Goal: Transaction & Acquisition: Purchase product/service

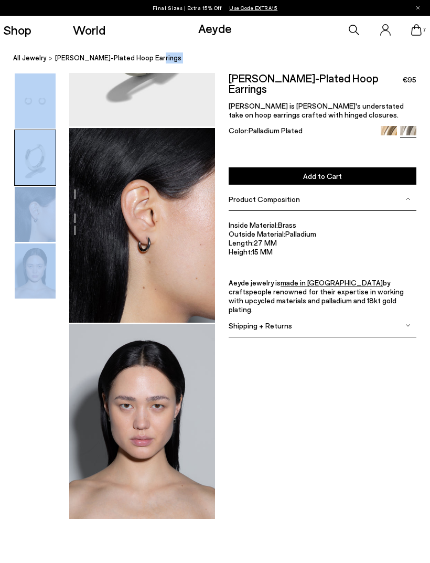
scroll to position [392, 0]
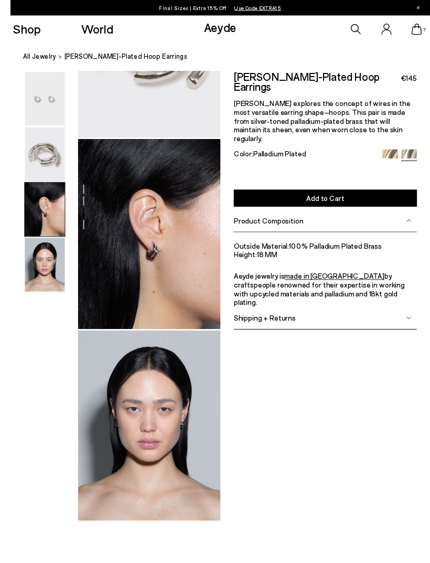
scroll to position [367, 0]
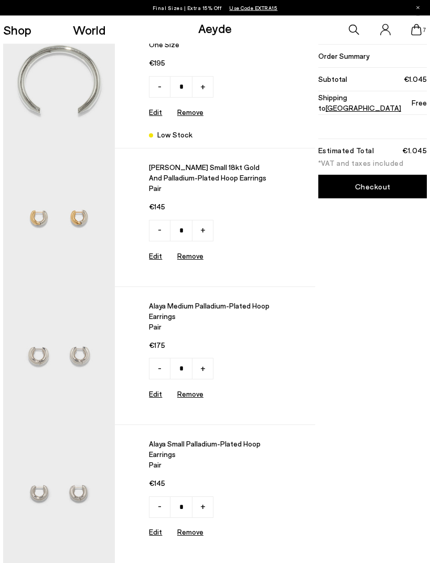
scroll to position [312, 0]
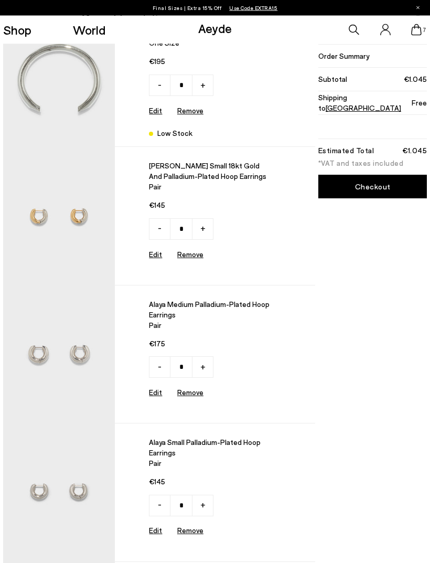
click at [80, 325] on img at bounding box center [59, 355] width 112 height 138
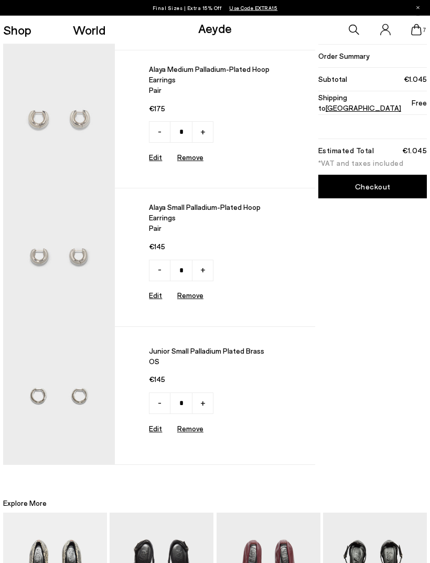
scroll to position [547, 0]
click at [71, 369] on img at bounding box center [59, 396] width 112 height 138
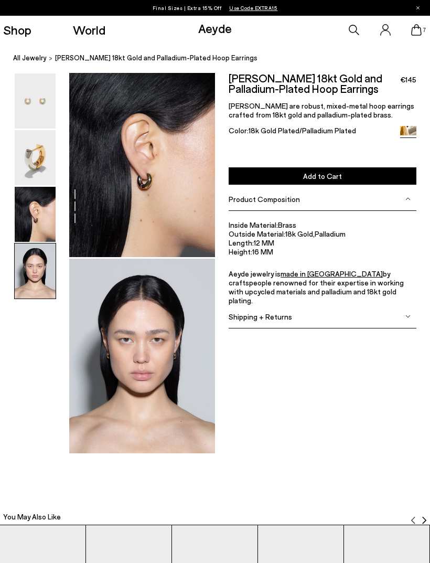
scroll to position [393, 0]
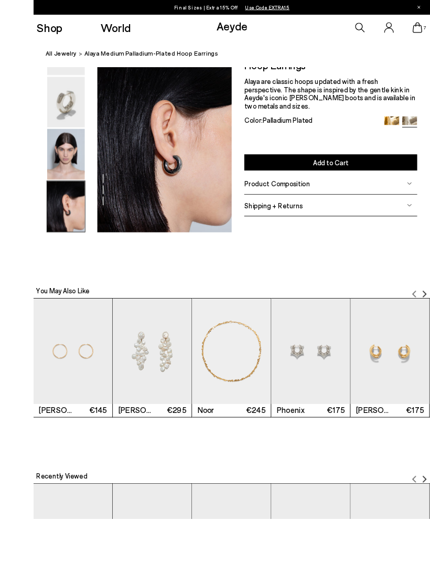
scroll to position [658, 0]
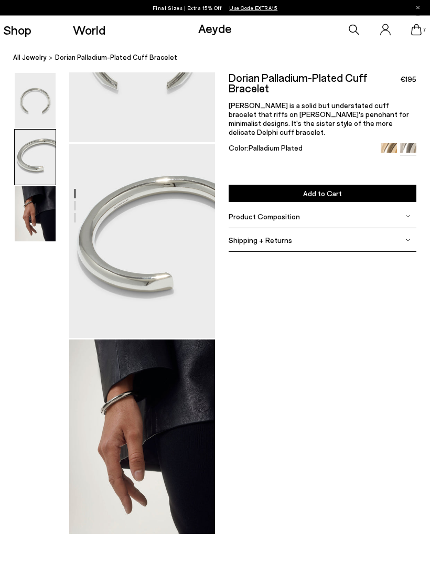
scroll to position [125, 0]
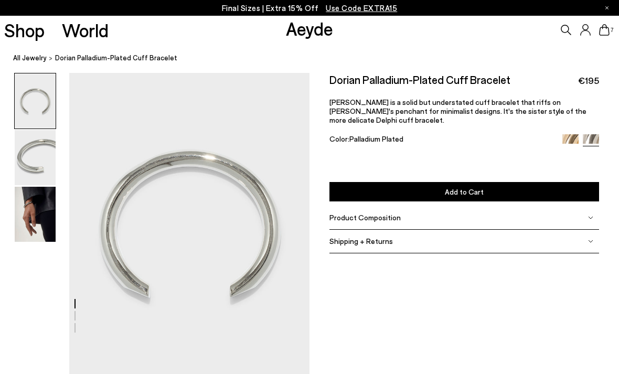
scroll to position [152, 0]
